Goal: Use online tool/utility: Utilize a website feature to perform a specific function

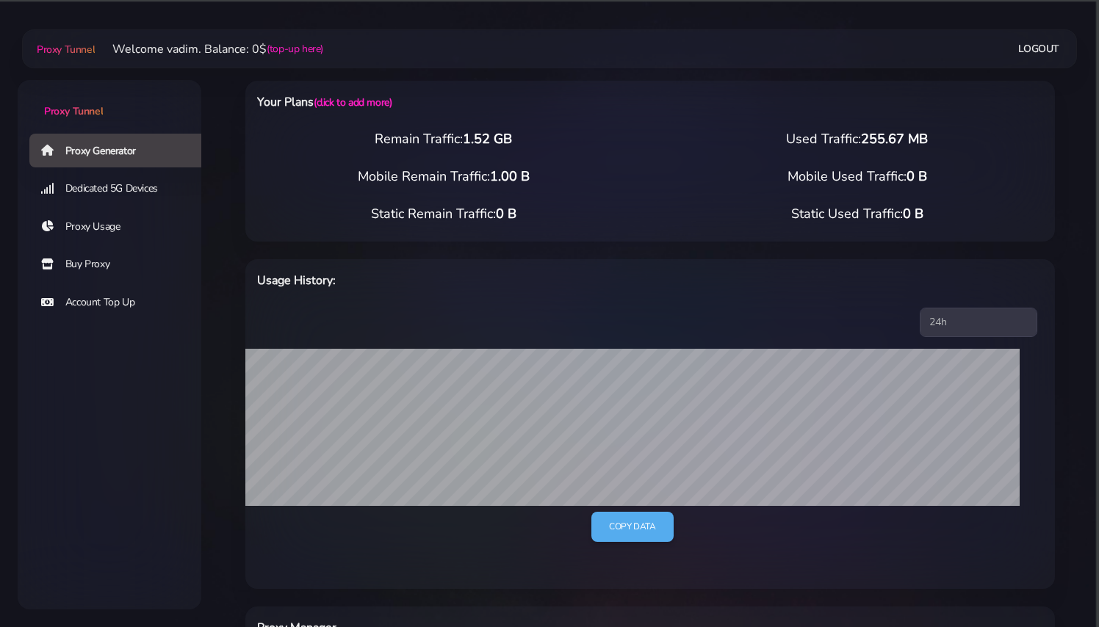
click at [149, 189] on link "Dedicated 5G Devices" at bounding box center [121, 189] width 184 height 34
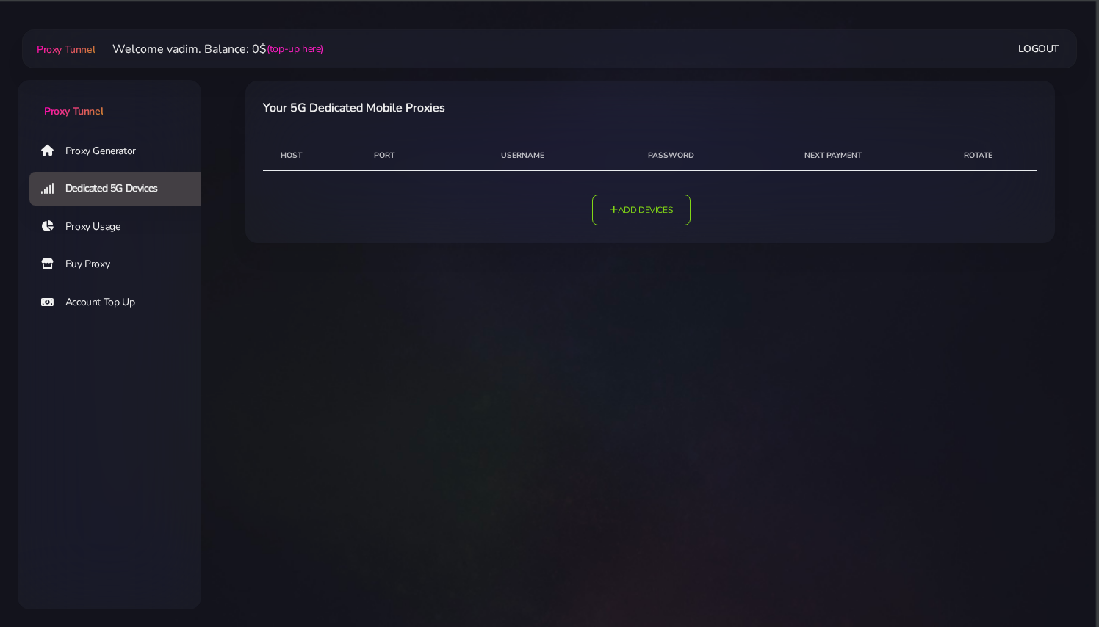
click at [78, 224] on link "Proxy Usage" at bounding box center [121, 227] width 184 height 34
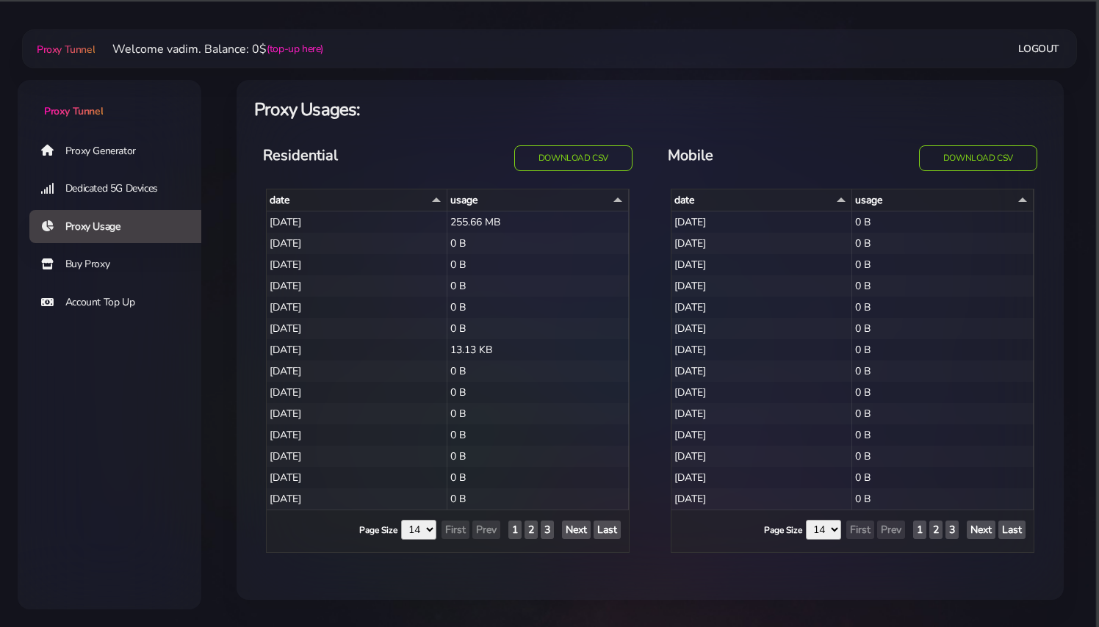
select select "14"
click at [113, 151] on link "Proxy Generator" at bounding box center [121, 151] width 184 height 34
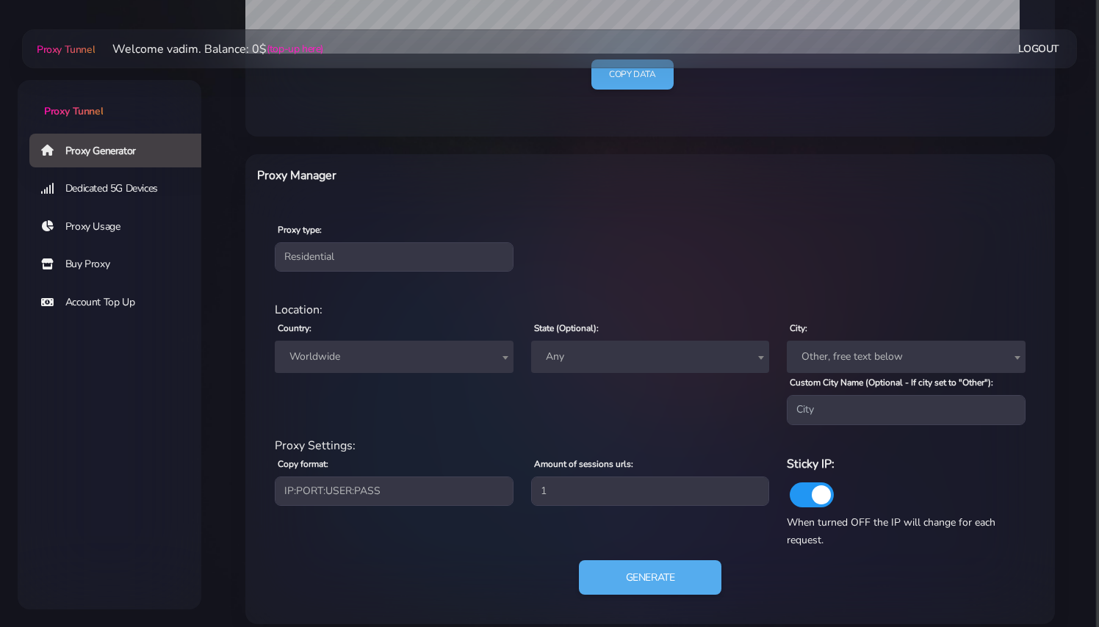
scroll to position [477, 0]
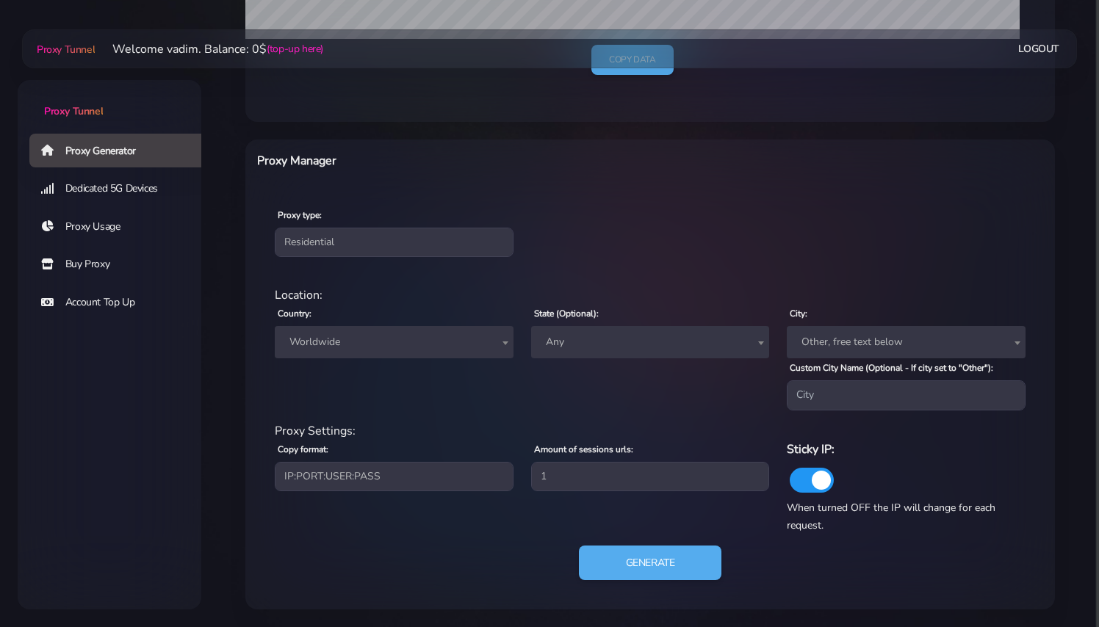
click at [441, 342] on span "Worldwide" at bounding box center [394, 342] width 221 height 21
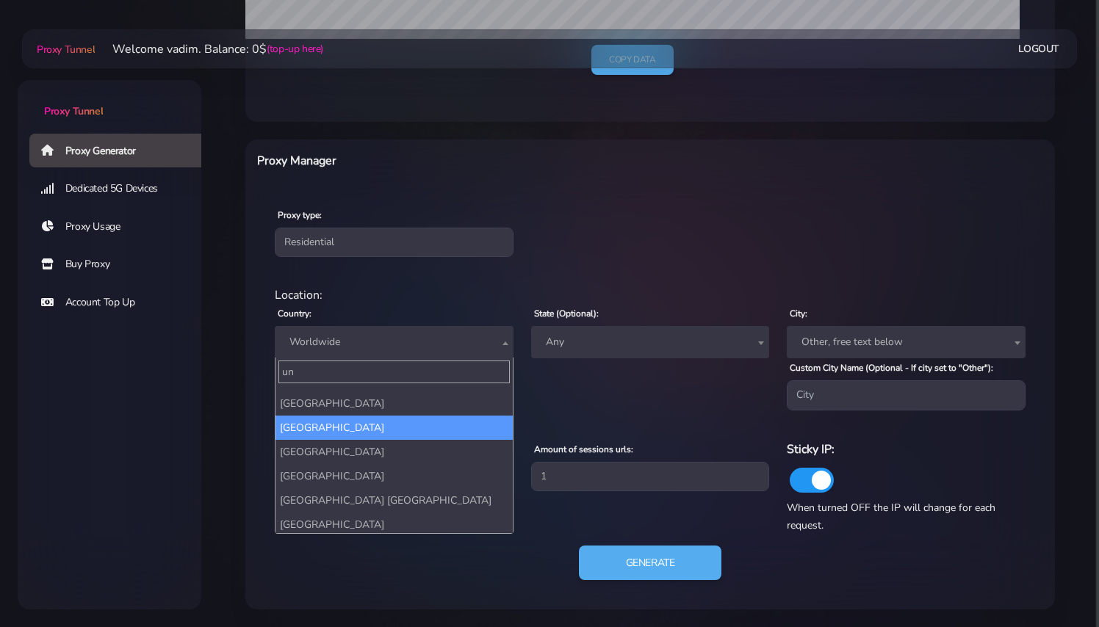
scroll to position [112, 0]
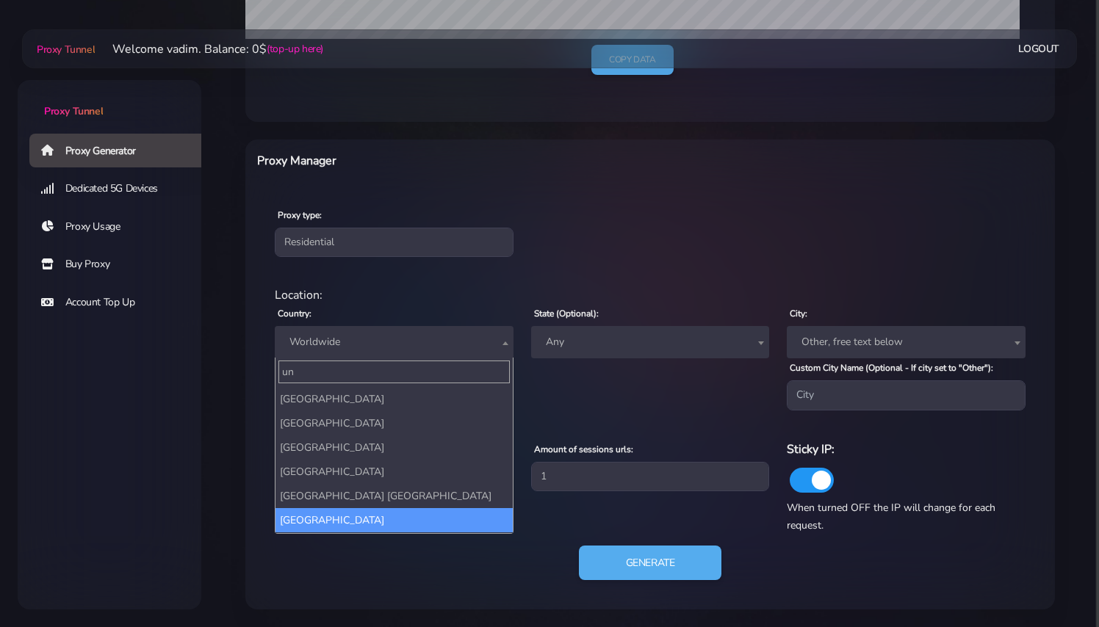
type input "un"
select select "US"
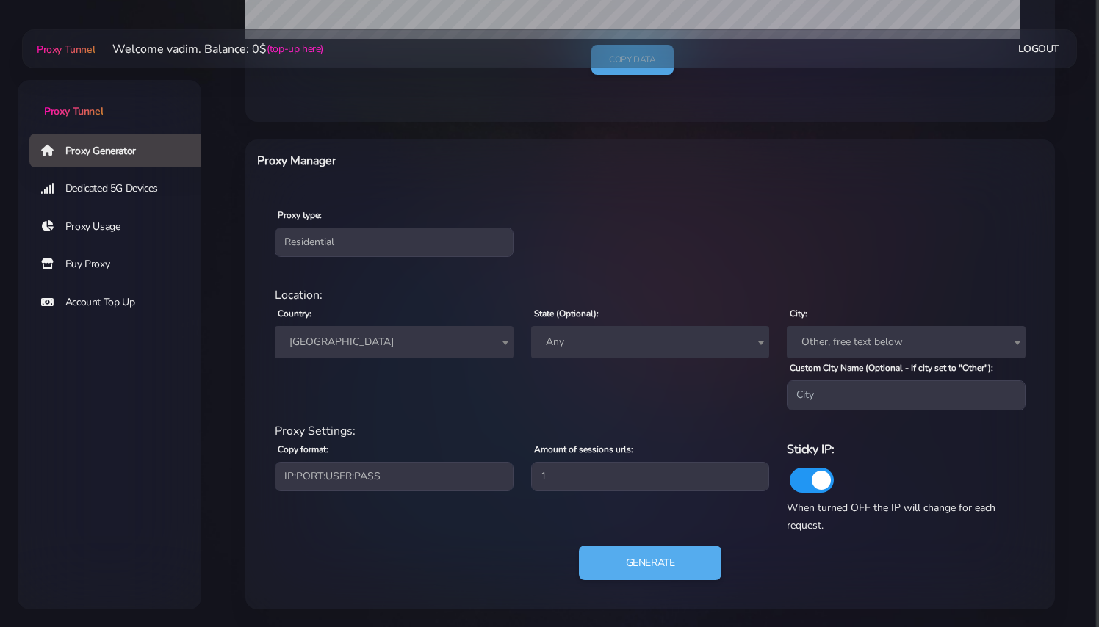
scroll to position [477, 0]
click at [820, 474] on span at bounding box center [812, 480] width 44 height 25
click at [790, 477] on input "checkbox" at bounding box center [790, 477] width 0 height 0
click at [820, 474] on span at bounding box center [812, 480] width 44 height 25
click at [790, 477] on input "checkbox" at bounding box center [790, 477] width 0 height 0
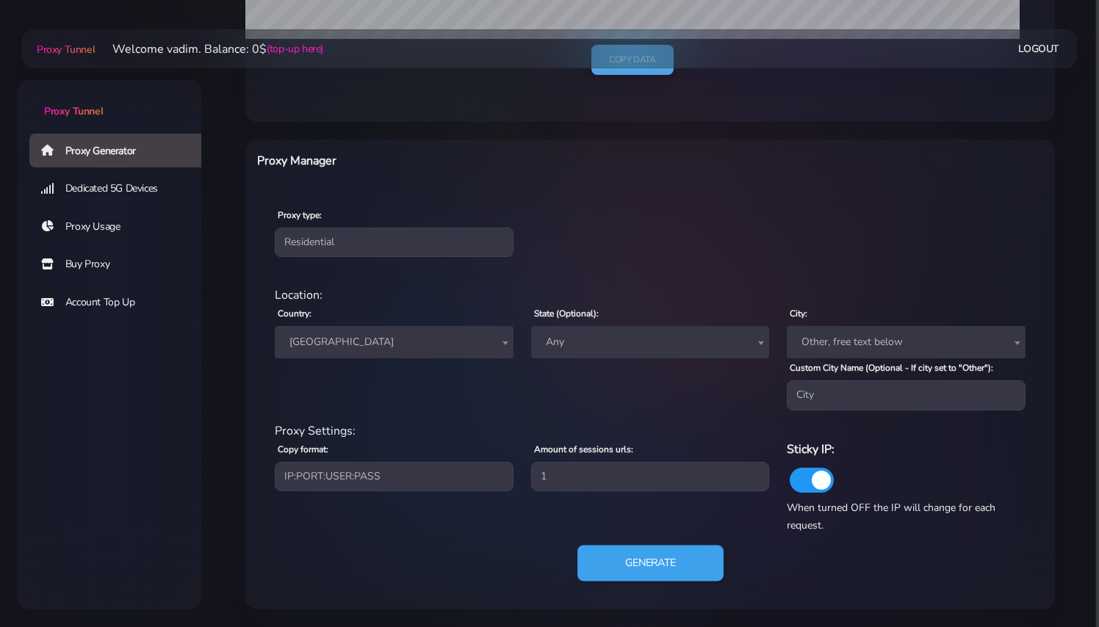
click at [663, 560] on button "Generate" at bounding box center [650, 563] width 146 height 36
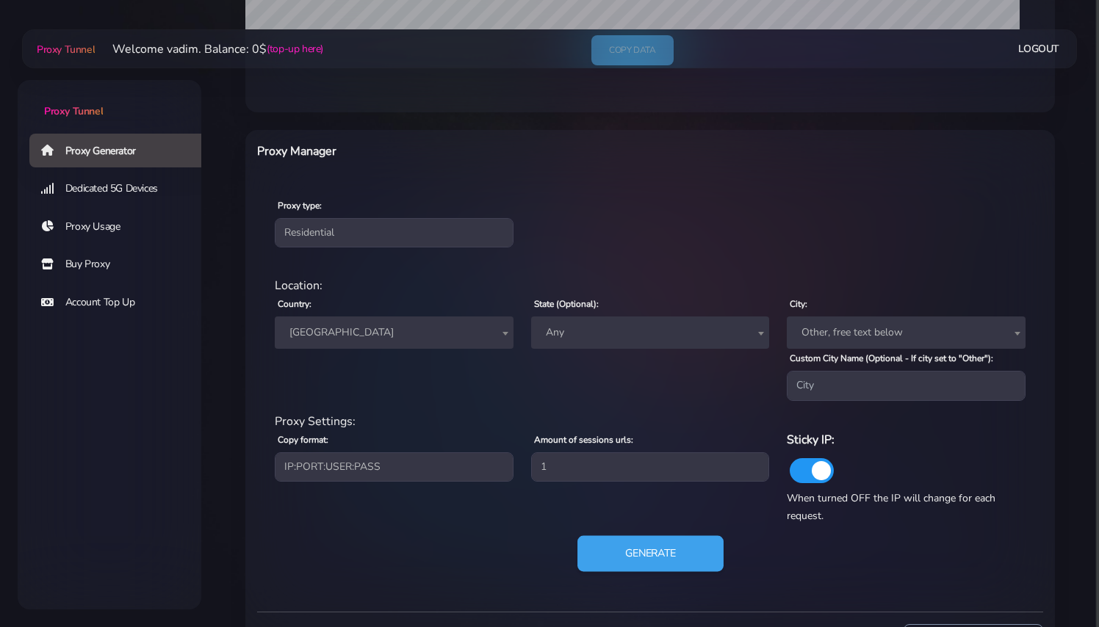
click at [663, 560] on button "Generate" at bounding box center [650, 553] width 146 height 36
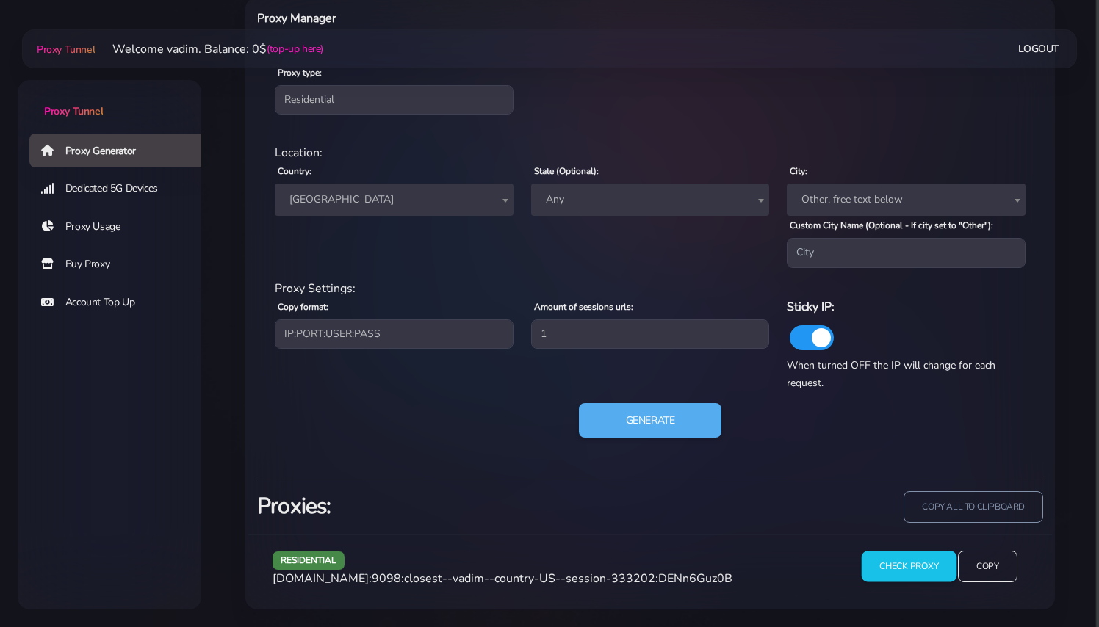
scroll to position [619, 0]
click at [993, 568] on input "Copy" at bounding box center [987, 567] width 60 height 32
click at [920, 571] on input "Check Proxy" at bounding box center [908, 567] width 95 height 31
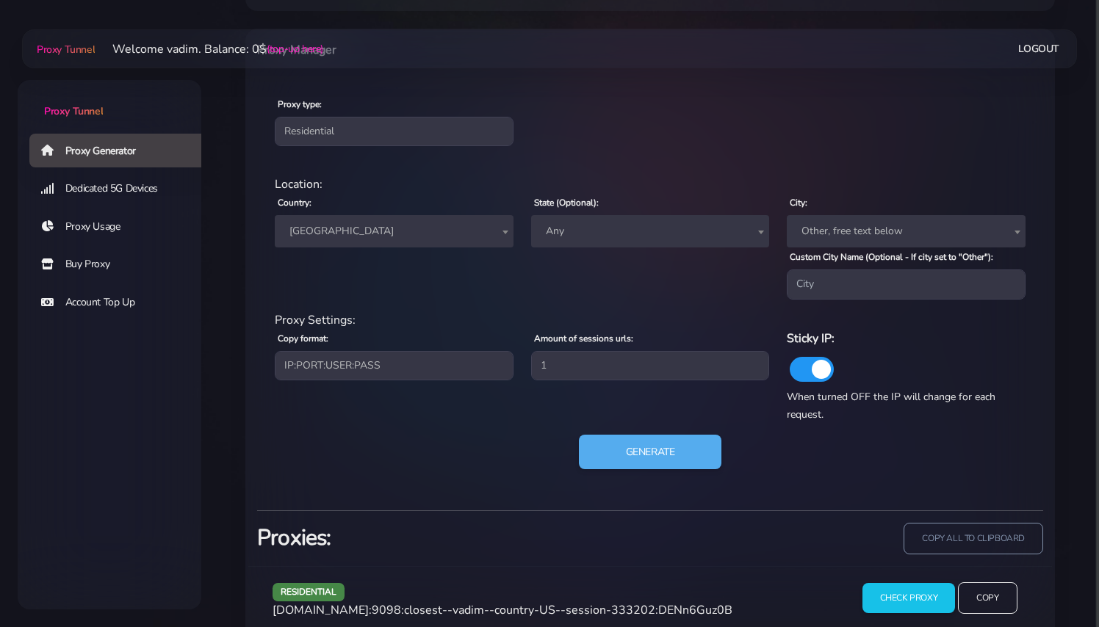
scroll to position [582, 0]
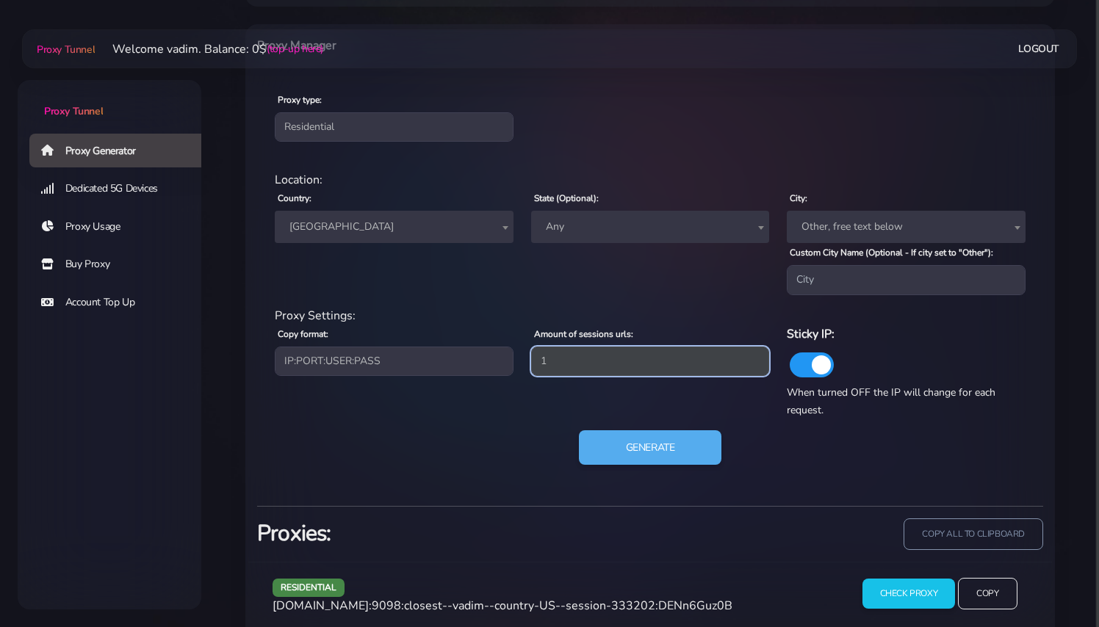
click at [635, 367] on input "1" at bounding box center [650, 361] width 239 height 29
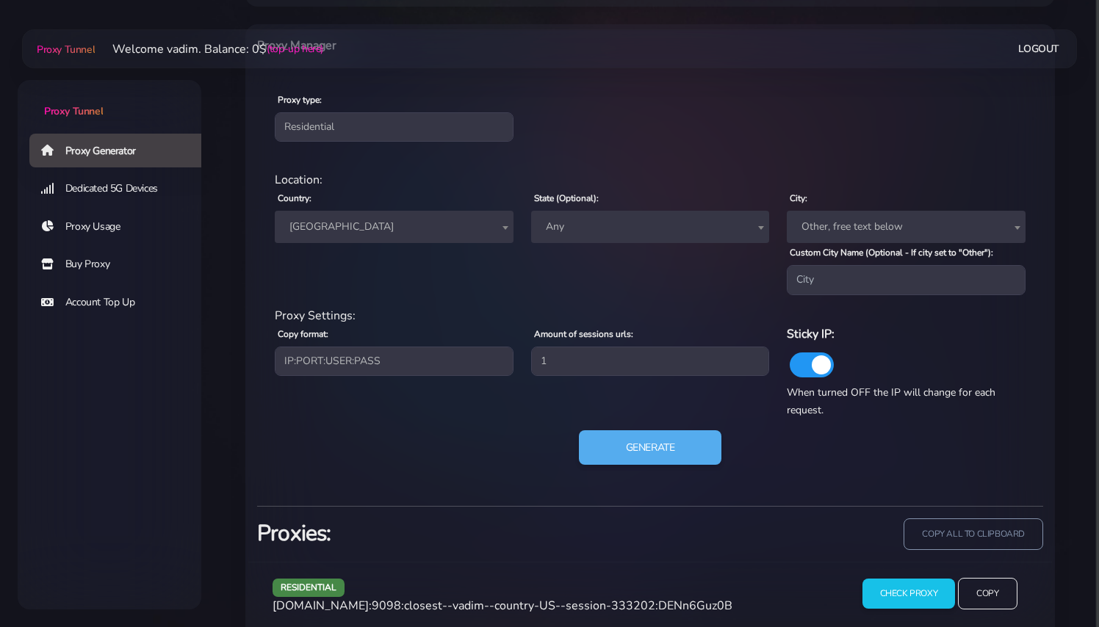
click at [633, 341] on label "Amount of sessions urls:" at bounding box center [583, 334] width 99 height 13
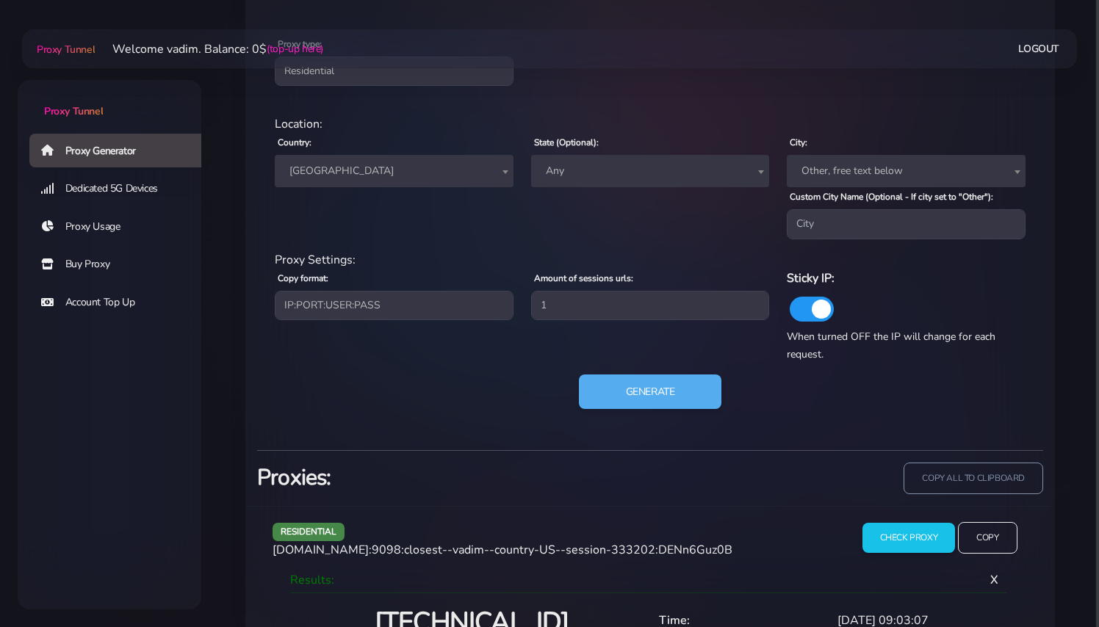
scroll to position [635, 0]
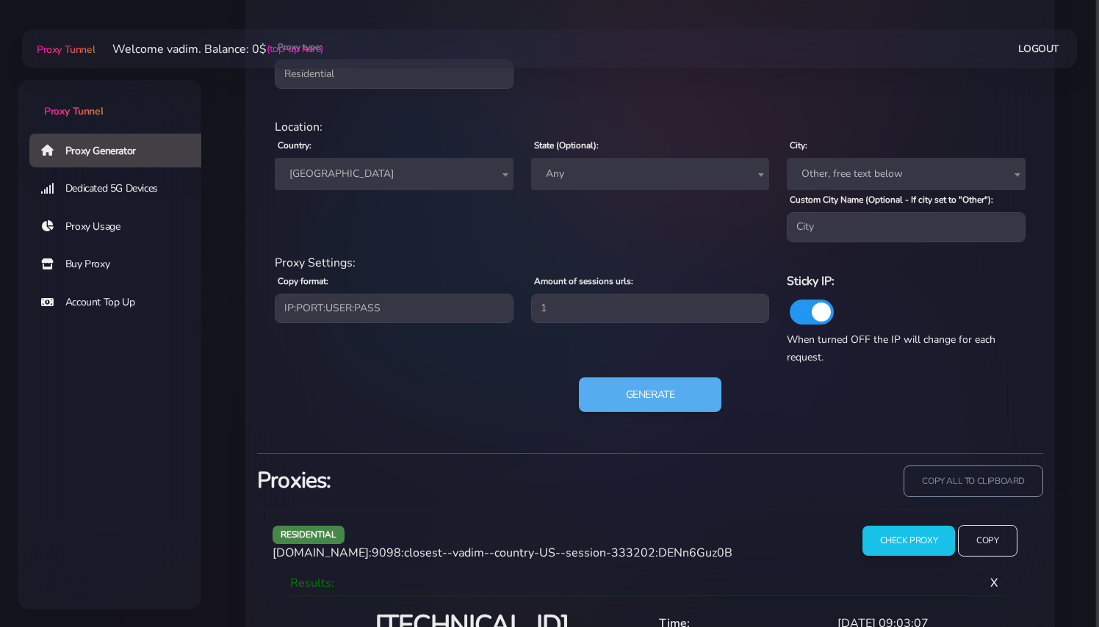
click at [329, 272] on div "Proxy Settings:" at bounding box center [650, 263] width 768 height 18
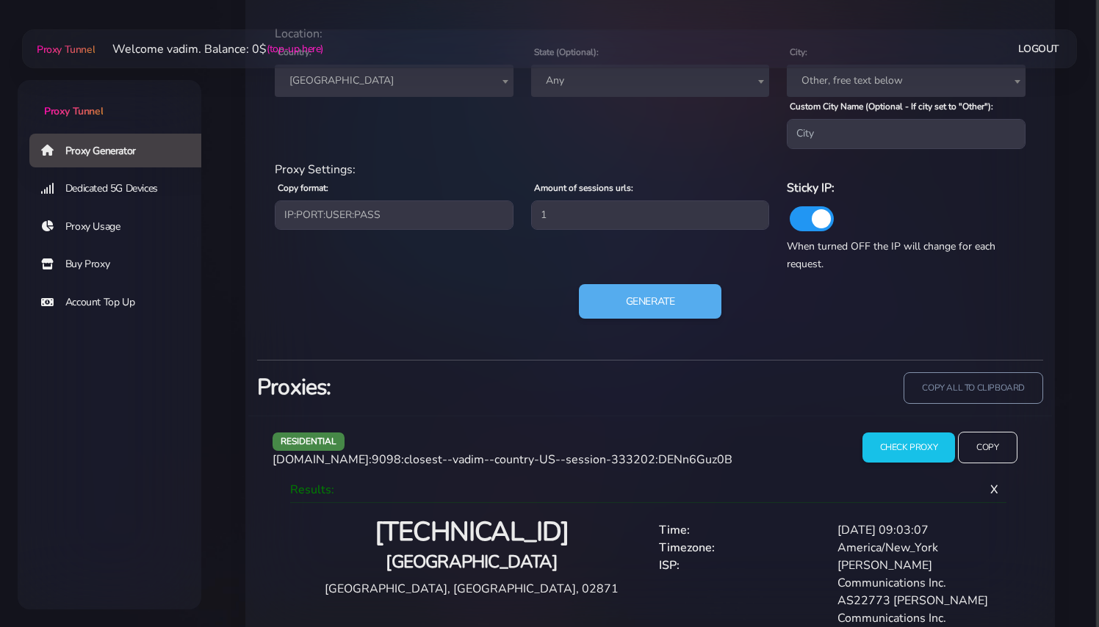
scroll to position [727, 0]
